Goal: Contribute content: Contribute content

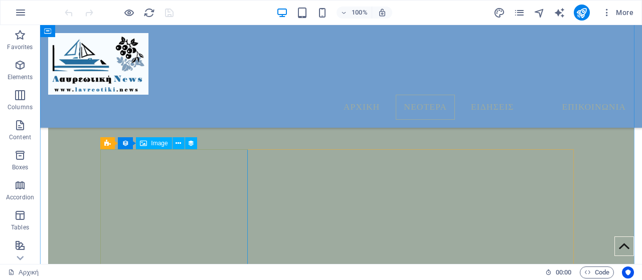
scroll to position [581, 0]
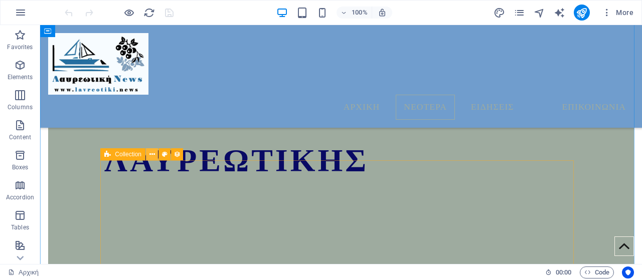
click at [155, 154] on button at bounding box center [152, 154] width 12 height 12
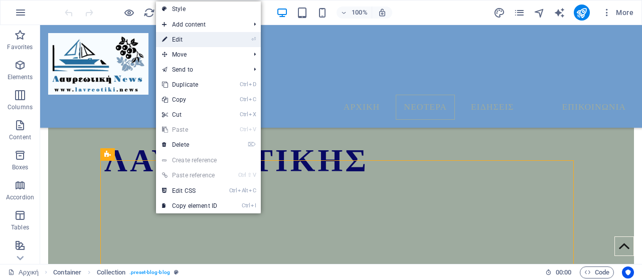
drag, startPoint x: 185, startPoint y: 44, endPoint x: 104, endPoint y: 65, distance: 83.9
click at [185, 44] on link "⏎ Edit" at bounding box center [189, 39] width 67 height 15
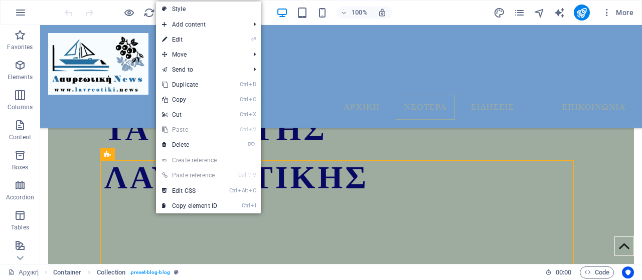
select select "columns.publishing_date_DESC"
select select "columns.status"
select select "columns.publishing_date"
select select "past"
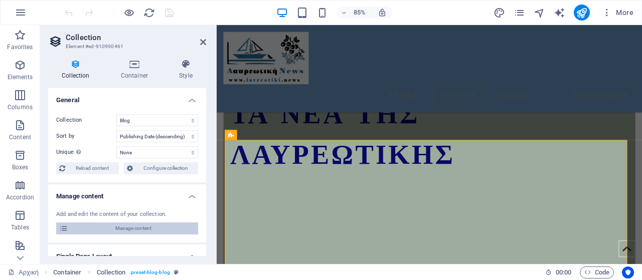
click at [103, 231] on span "Manage content" at bounding box center [133, 229] width 124 height 12
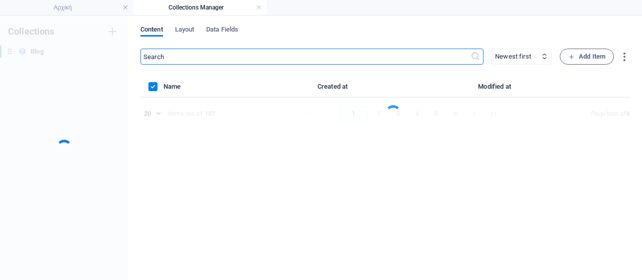
scroll to position [0, 0]
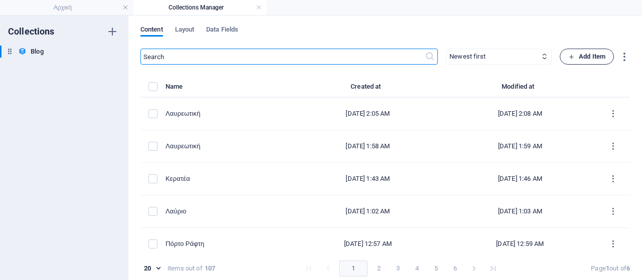
click at [599, 56] on span "Add Item" at bounding box center [586, 57] width 37 height 12
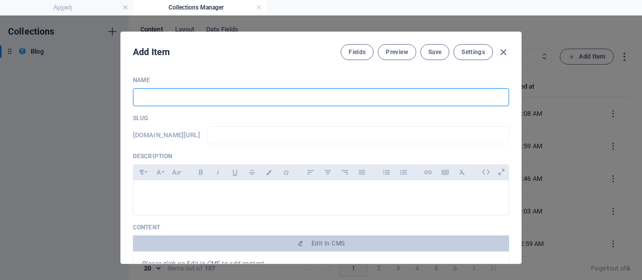
click at [219, 94] on input "text" at bounding box center [321, 97] width 376 height 18
type input "Λαύριο"
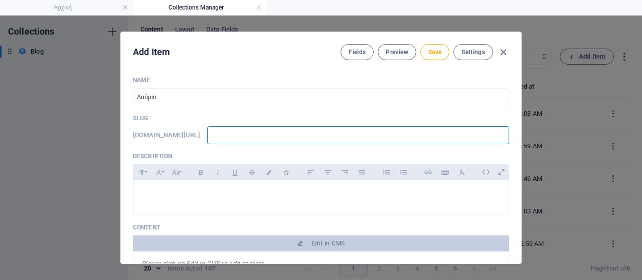
click at [265, 143] on input "text" at bounding box center [358, 135] width 302 height 18
type input "w"
type input "ww"
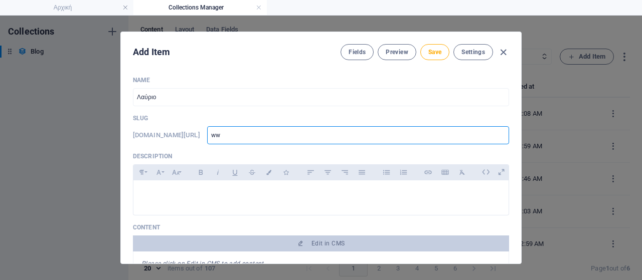
type input "www"
type input "www."
type input "www.l"
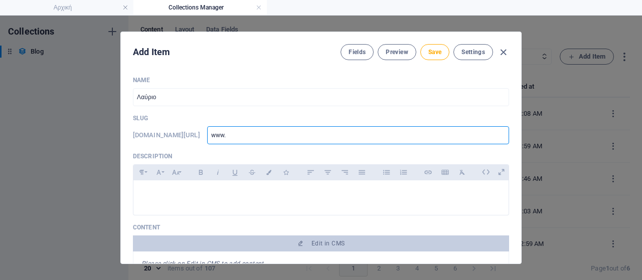
type input "www.l"
type input "[DOMAIN_NAME]"
type input "www.lav"
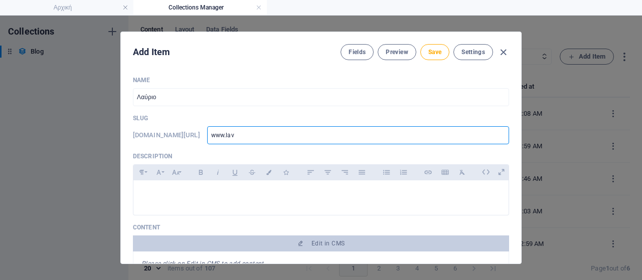
type input "www.lavr"
type input "www.lavri"
type input "www.lavria"
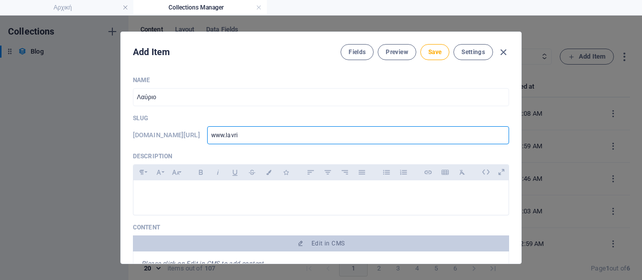
type input "www.lavria"
type input "www.lavriak"
type input "www.lavriaki"
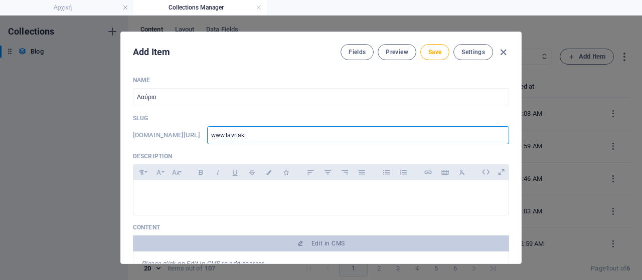
type input "www.lavriaki."
type input "www.lavriaki.n"
type input "[DOMAIN_NAME]"
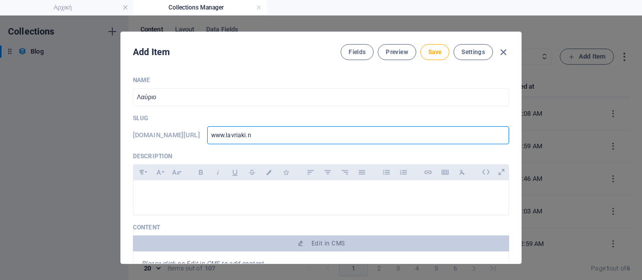
type input "[DOMAIN_NAME]"
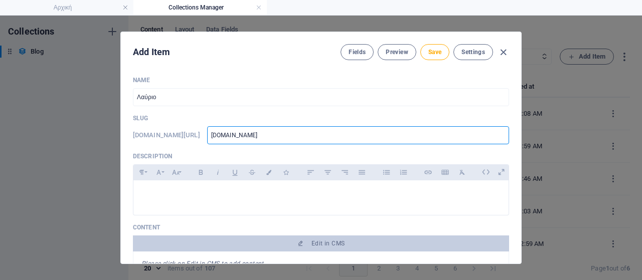
type input "[DOMAIN_NAME]/"
type input "[DOMAIN_NAME]/b"
type input "[DOMAIN_NAME]/bl"
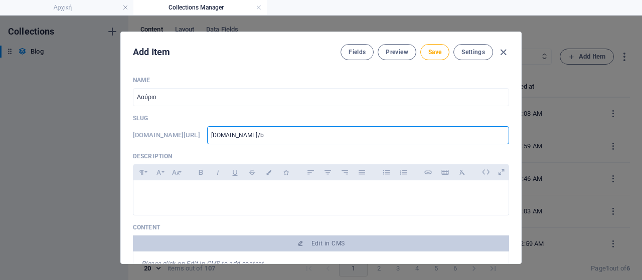
type input "[DOMAIN_NAME]/bl"
type input "[DOMAIN_NAME]/blo"
type input "[DOMAIN_NAME]/blog"
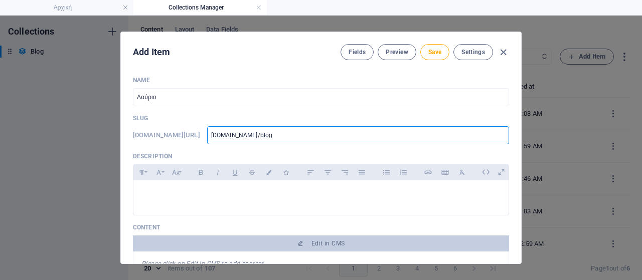
type input "[DOMAIN_NAME]/blog-"
type input "[DOMAIN_NAME]/blog-p"
type input "[DOMAIN_NAME]/blog-po"
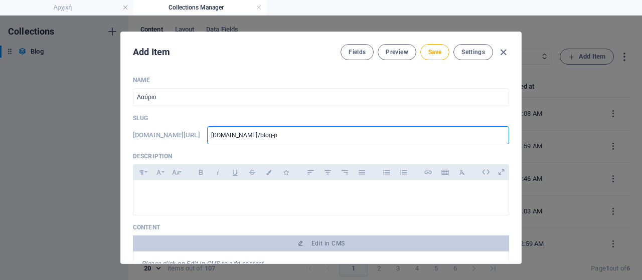
type input "[DOMAIN_NAME]/blog-po"
type input "[DOMAIN_NAME]/blog-pos"
type input "[DOMAIN_NAME]/blog-post"
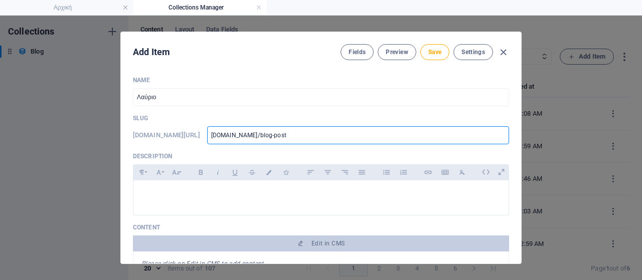
type input "[DOMAIN_NAME]/blog-post/"
type input "[DOMAIN_NAME]/blog-post/a"
type input "[DOMAIN_NAME]/blog-post/ap"
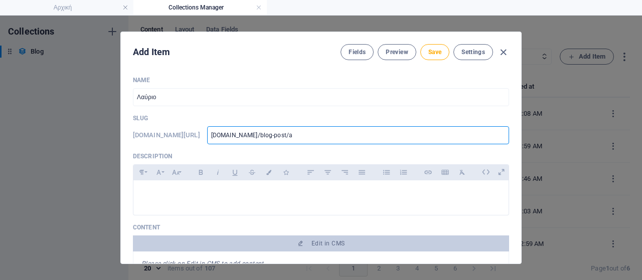
type input "[DOMAIN_NAME]/blog-post/ap"
type input "[DOMAIN_NAME]/blog-post/ape"
type input "[DOMAIN_NAME]/blog-post/aper"
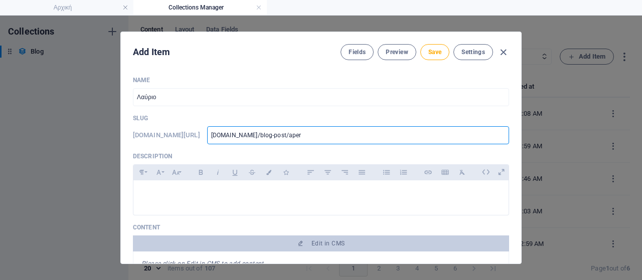
type input "[DOMAIN_NAME]/blog-post/aperg"
type input "[DOMAIN_NAME]/blog-post/apergi"
type input "[DOMAIN_NAME]/blog-post/apergia"
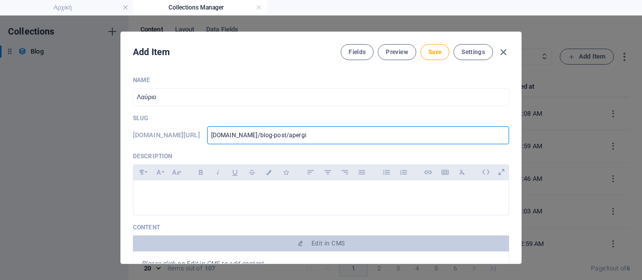
type input "[DOMAIN_NAME]/blog-post/apergia"
type input "[DOMAIN_NAME]/blog-post/apergial"
type input "[DOMAIN_NAME]/blog-post/apergiala"
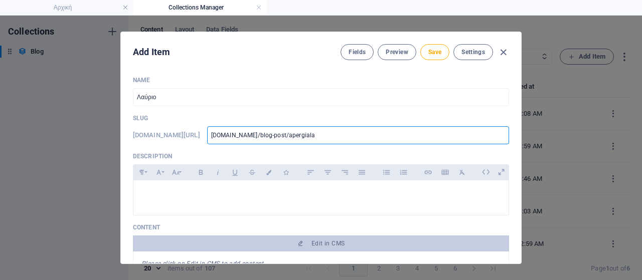
type input "[DOMAIN_NAME]/blog-post/apergialav"
type input "[DOMAIN_NAME]/blog-post/apergialavr"
type input "[DOMAIN_NAME]/blog-post/apergialavri"
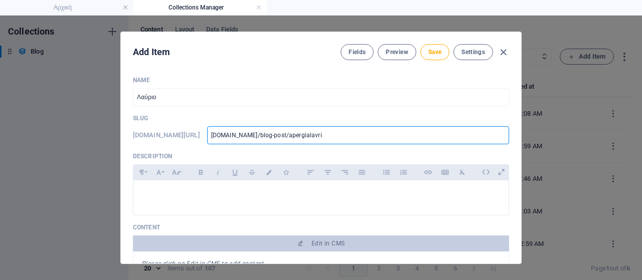
type input "[DOMAIN_NAME]/blog-post/apergialavri"
type input "[DOMAIN_NAME]/blog-post/apergialavrio"
type input "[DOMAIN_NAME]/blog-post/apergialavrio5"
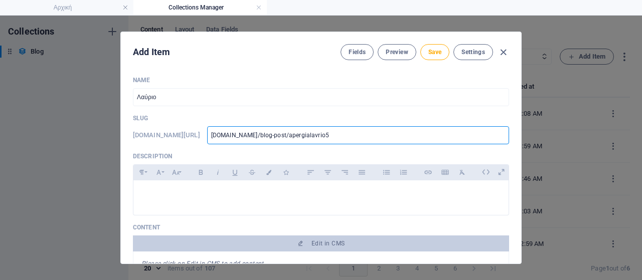
type input "[DOMAIN_NAME]/blog-post/apergialavrio51"
type input "[DOMAIN_NAME]/blog-post/apergialavrio510"
type input "www-lavriaki-news-blog-post-apergialavrio510"
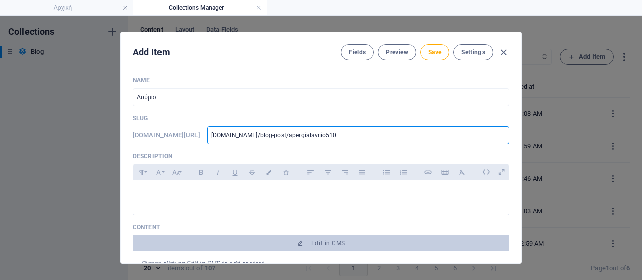
type input "www-lavriaki-news-blog-post-apergialavrio510"
click at [230, 197] on p at bounding box center [320, 194] width 359 height 10
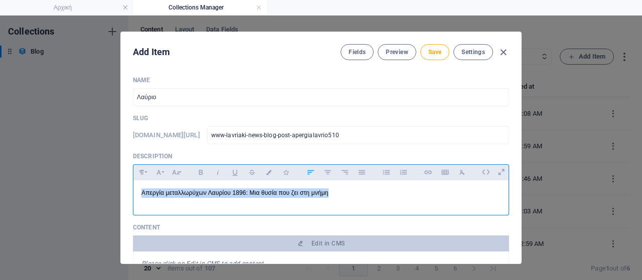
drag, startPoint x: 335, startPoint y: 194, endPoint x: 65, endPoint y: 190, distance: 269.8
click at [65, 190] on div "Add Item Fields Preview Save Settings Name Λαύριο ​ Slug [DOMAIN_NAME][URL] www…" at bounding box center [321, 148] width 642 height 265
click at [197, 171] on icon "button" at bounding box center [201, 172] width 9 height 12
click at [176, 173] on icon "button" at bounding box center [176, 172] width 8 height 5
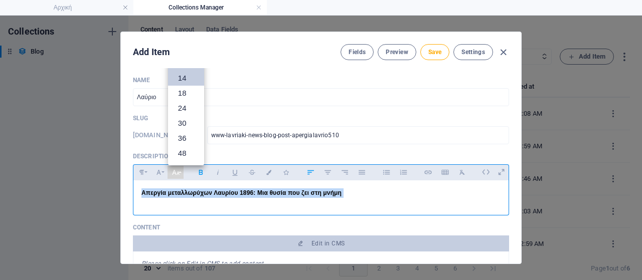
scroll to position [21, 0]
click at [183, 108] on link "18" at bounding box center [186, 108] width 36 height 15
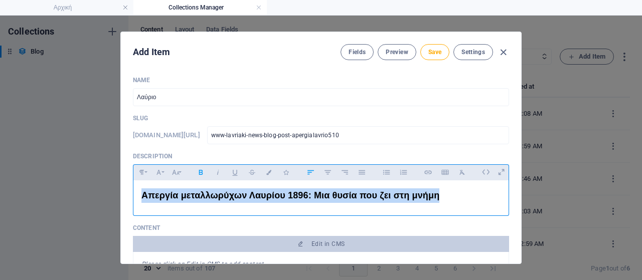
click at [451, 199] on p "Απεργία μεταλλωρύχων Λαυρίου 1896: Μια θυσία που ζει στη μνήμη" at bounding box center [320, 196] width 359 height 15
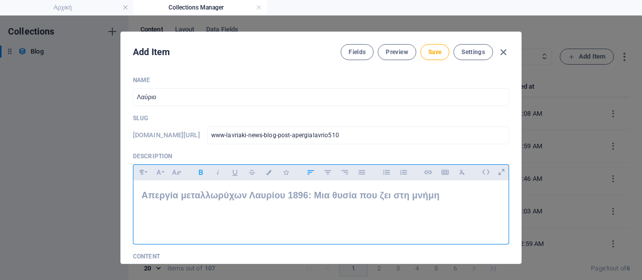
scroll to position [150, 0]
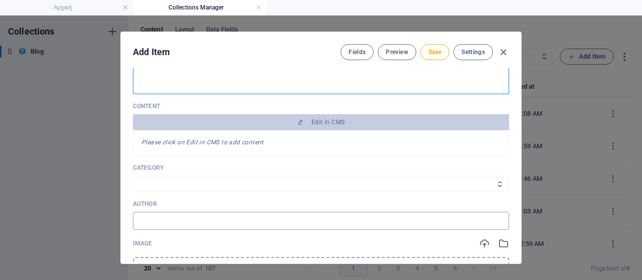
click at [201, 221] on input "text" at bounding box center [321, 221] width 376 height 18
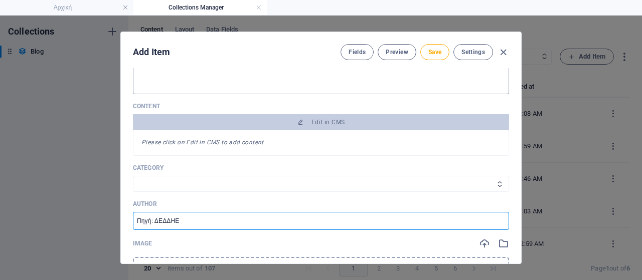
drag, startPoint x: 153, startPoint y: 220, endPoint x: 201, endPoint y: 219, distance: 47.7
click at [201, 218] on input "Πηγή: ΔΕΔΔΗΕ" at bounding box center [321, 221] width 376 height 18
paste input "[DOMAIN_NAME]"
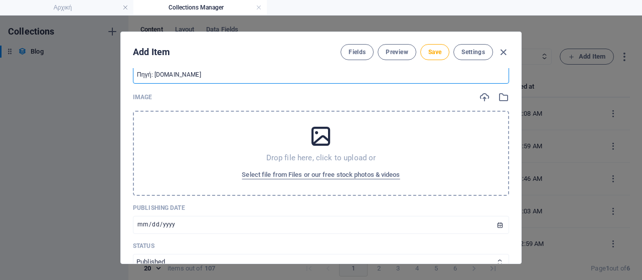
scroll to position [301, 0]
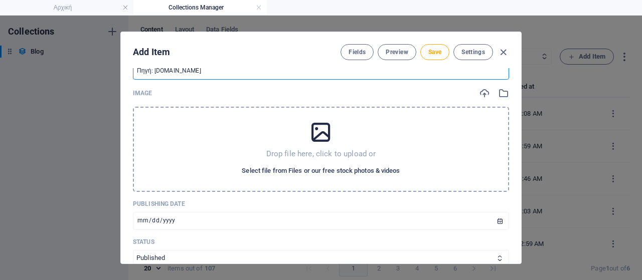
type input "Πηγή: [DOMAIN_NAME]"
click at [337, 170] on span "Select file from Files or our free stock photos & videos" at bounding box center [321, 171] width 158 height 12
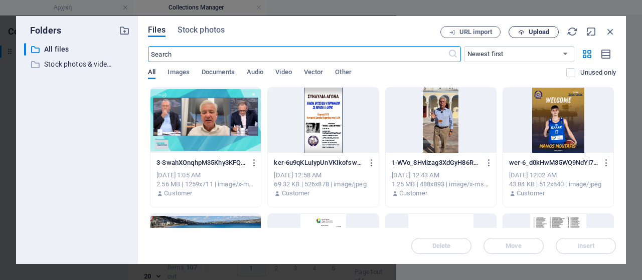
click at [539, 35] on span "Upload" at bounding box center [538, 32] width 21 height 6
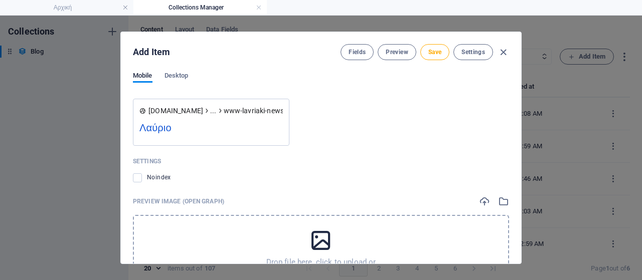
scroll to position [1029, 0]
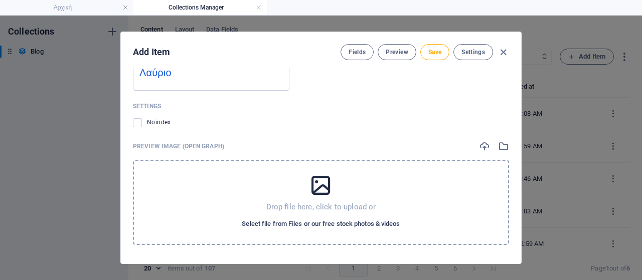
click at [329, 223] on span "Select file from Files or our free stock photos & videos" at bounding box center [321, 224] width 158 height 12
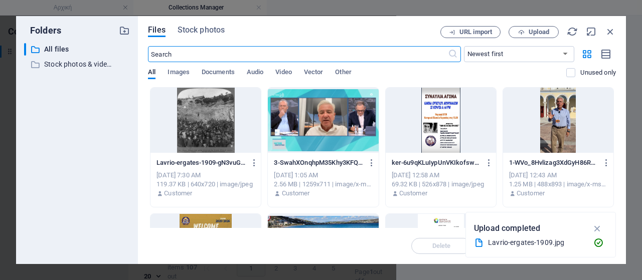
scroll to position [1044, 0]
click at [223, 135] on div at bounding box center [205, 120] width 110 height 65
click at [224, 134] on div at bounding box center [205, 120] width 110 height 65
click at [214, 121] on div at bounding box center [205, 120] width 110 height 65
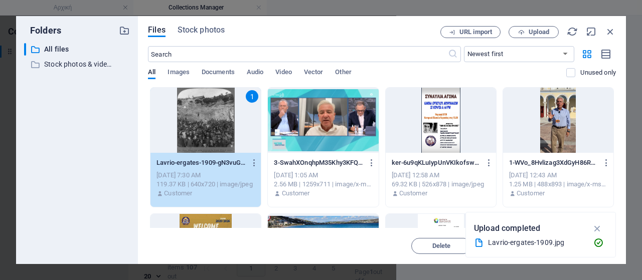
click at [195, 116] on div "1" at bounding box center [205, 120] width 110 height 65
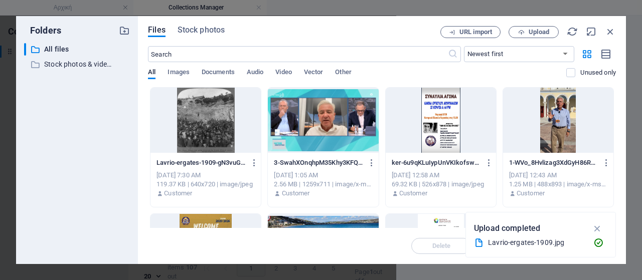
click at [195, 116] on div at bounding box center [205, 120] width 110 height 65
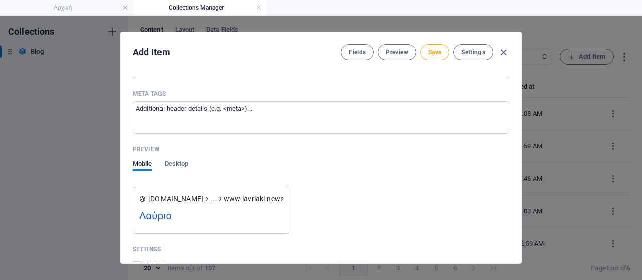
scroll to position [878, 0]
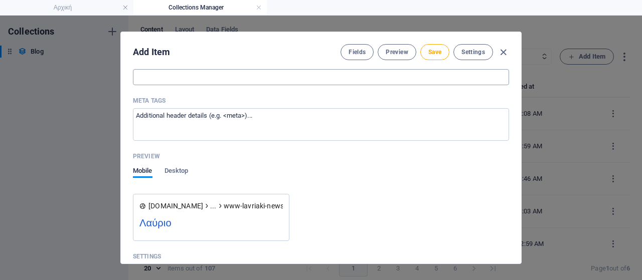
click at [246, 76] on input "SEO Keywords" at bounding box center [321, 77] width 376 height 16
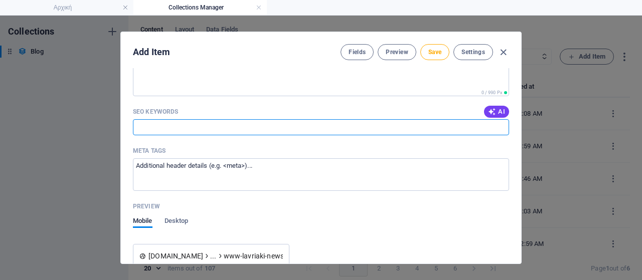
click at [151, 124] on input "SEO Keywords" at bounding box center [321, 127] width 376 height 16
type input "L"
type input "λ"
type input "Λαύριο, απεργία μεταλλωρύχων 1896"
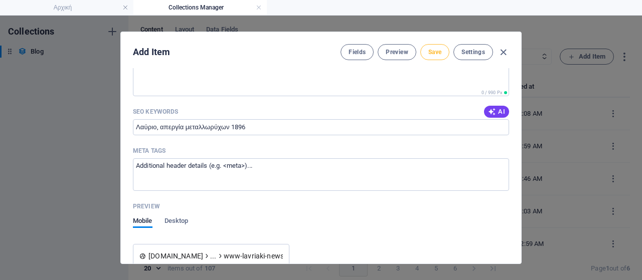
click at [433, 52] on span "Save" at bounding box center [434, 52] width 13 height 8
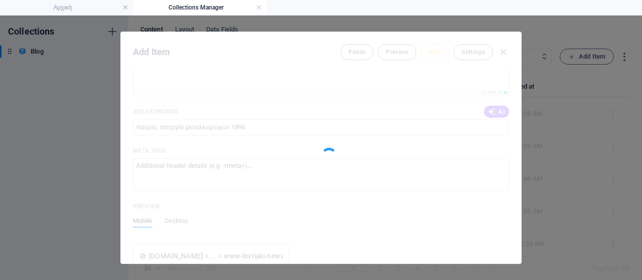
type input "www-lavriaki-news-blog-post-apergialavrio510"
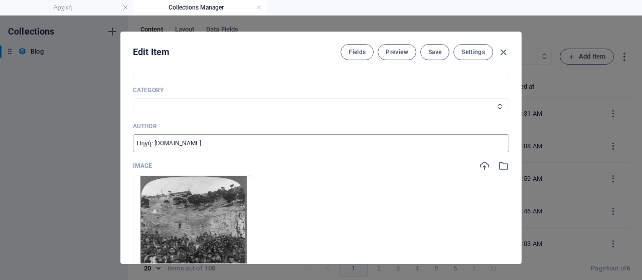
scroll to position [227, 0]
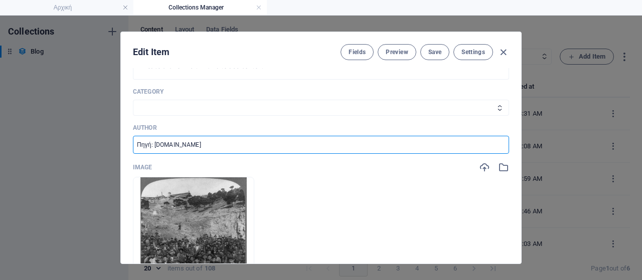
drag, startPoint x: 234, startPoint y: 142, endPoint x: 77, endPoint y: 143, distance: 156.4
click at [77, 143] on div "Edit Item Fields Preview Save Settings Name Λαύριο ​ Slug [DOMAIN_NAME][URL] ww…" at bounding box center [321, 148] width 642 height 265
paste input "Πηγή: Ιστορικά αρχεία και δημοσιεύματα Τύπου της εποχής."
type input "Πηγή: Ιστορικά αρχεία και δημοσιεύματα Τύπου της εποχής."
click at [435, 52] on span "Save" at bounding box center [434, 52] width 13 height 8
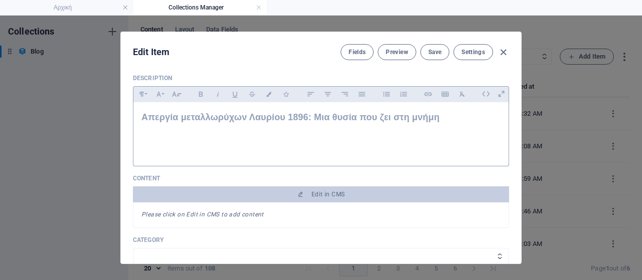
scroll to position [76, 0]
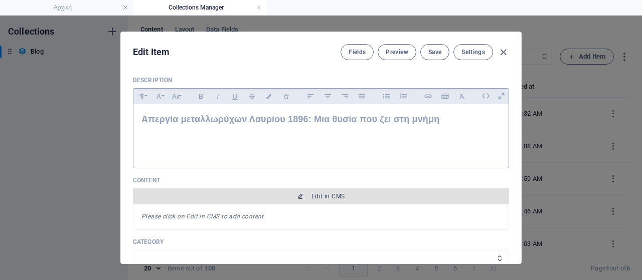
click at [334, 196] on span "Edit in CMS" at bounding box center [327, 197] width 33 height 8
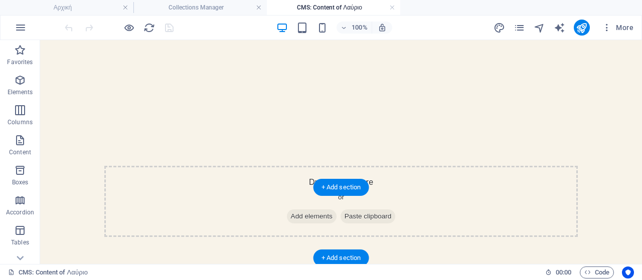
scroll to position [50, 0]
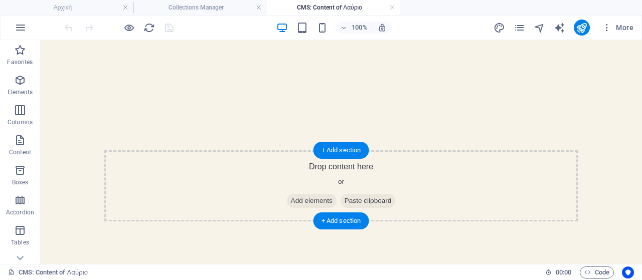
click at [302, 203] on span "Add elements" at bounding box center [312, 201] width 50 height 14
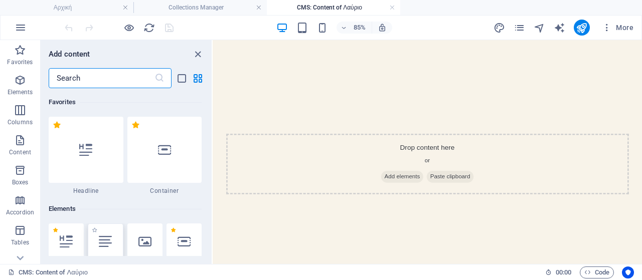
click at [111, 244] on icon at bounding box center [105, 241] width 13 height 13
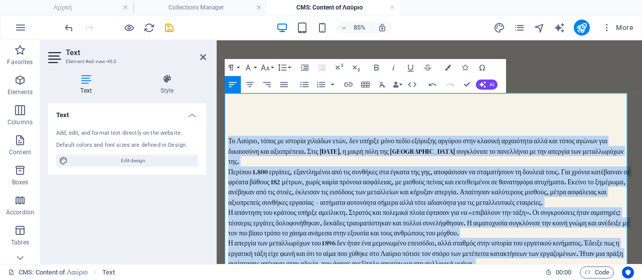
scroll to position [47, 0]
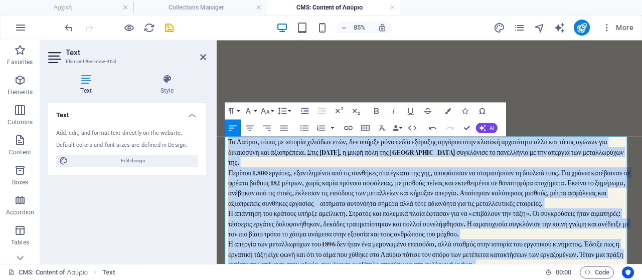
drag, startPoint x: 467, startPoint y: 135, endPoint x: 224, endPoint y: 165, distance: 244.4
click at [224, 165] on div "Το Λαύριο, τόπος με ιστορία χιλιάδων ετών, δεν υπήρξε μόνο πεδίο εξόρυξης αργύρ…" at bounding box center [466, 274] width 489 height 562
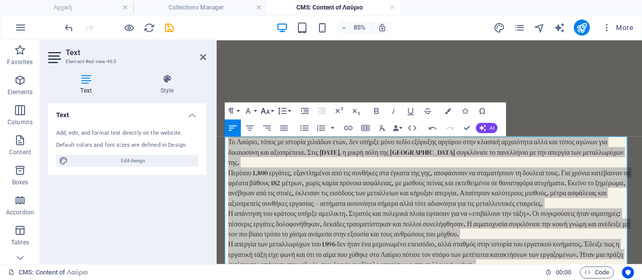
click at [269, 111] on icon "button" at bounding box center [265, 111] width 10 height 10
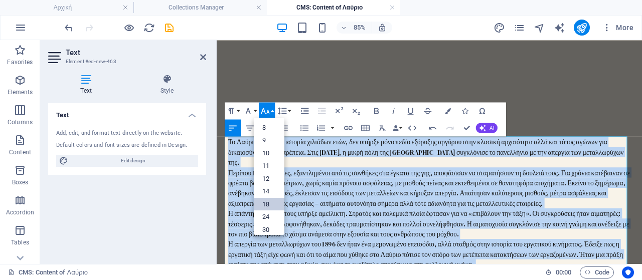
click at [272, 201] on link "18" at bounding box center [269, 204] width 31 height 13
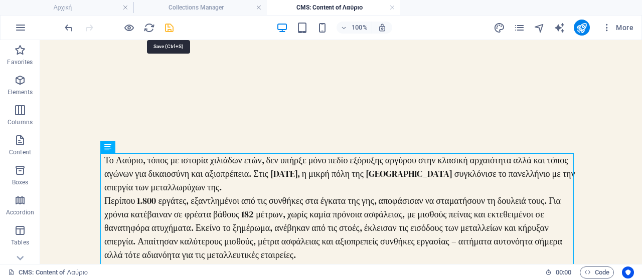
click at [166, 29] on icon "save" at bounding box center [169, 28] width 12 height 12
click at [150, 28] on icon "reload" at bounding box center [149, 28] width 12 height 12
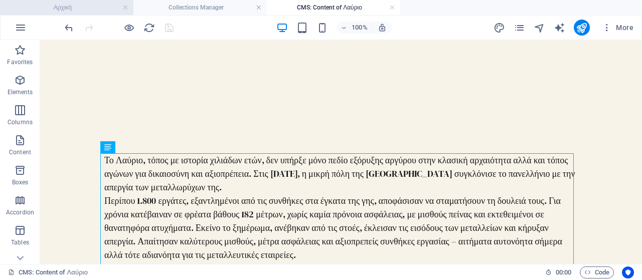
drag, startPoint x: 74, startPoint y: 6, endPoint x: 217, endPoint y: 83, distance: 162.2
click at [74, 6] on h4 "Αρχική" at bounding box center [66, 7] width 133 height 11
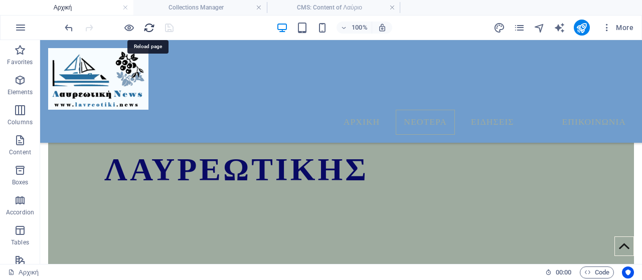
click at [148, 26] on icon "reload" at bounding box center [149, 28] width 12 height 12
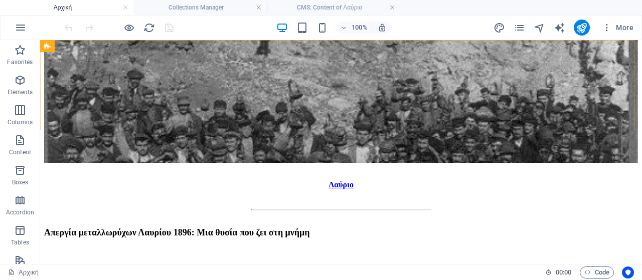
scroll to position [621, 0]
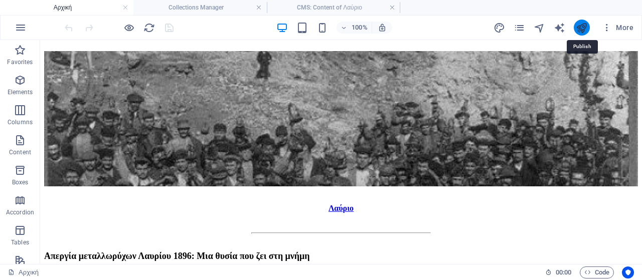
click at [580, 26] on icon "publish" at bounding box center [582, 28] width 12 height 12
